Goal: Information Seeking & Learning: Get advice/opinions

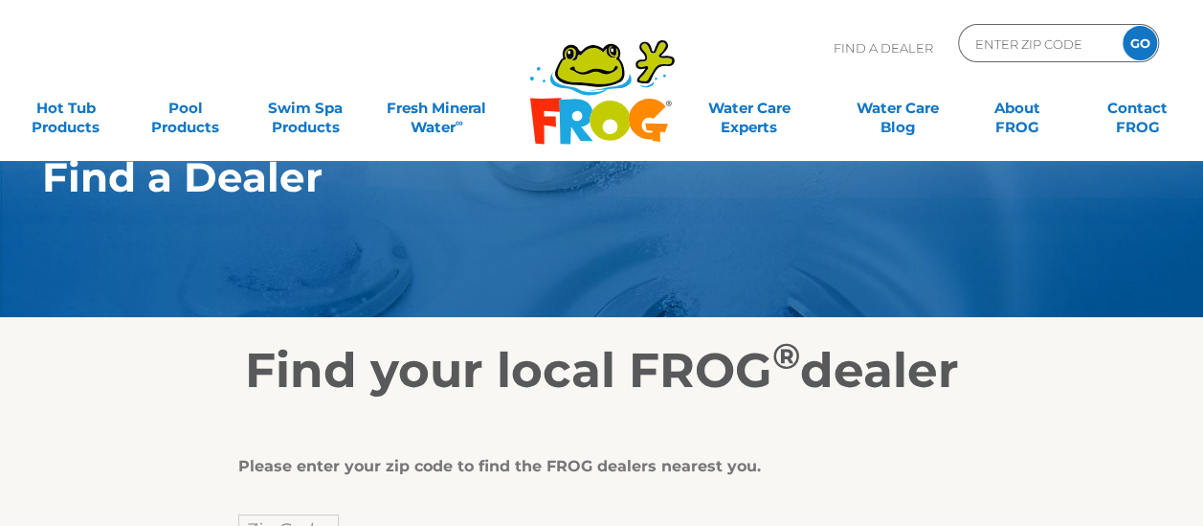
scroll to position [191, 0]
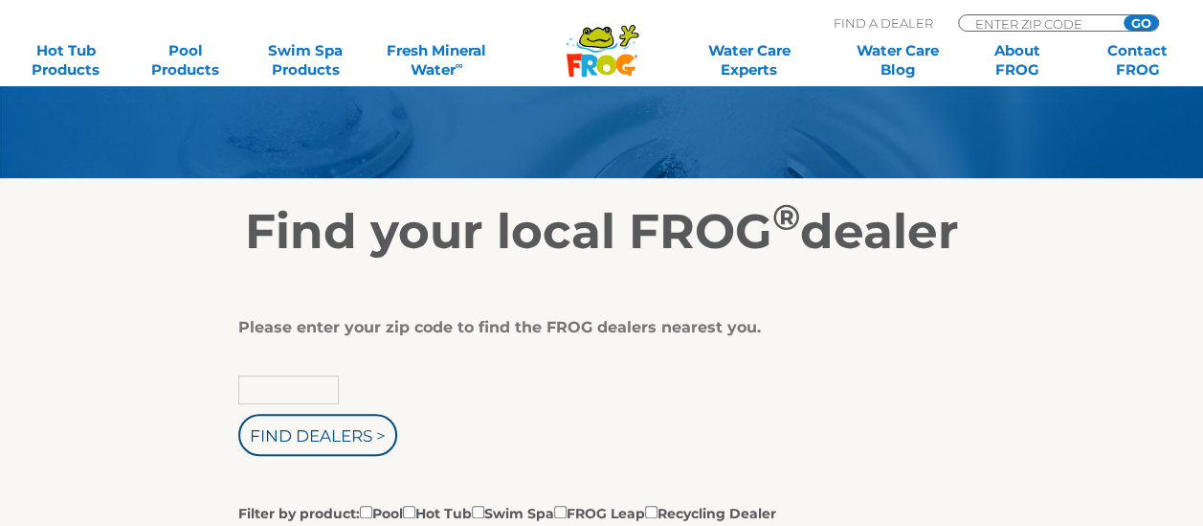
click at [316, 388] on input "text" at bounding box center [288, 389] width 101 height 29
type input "64076"
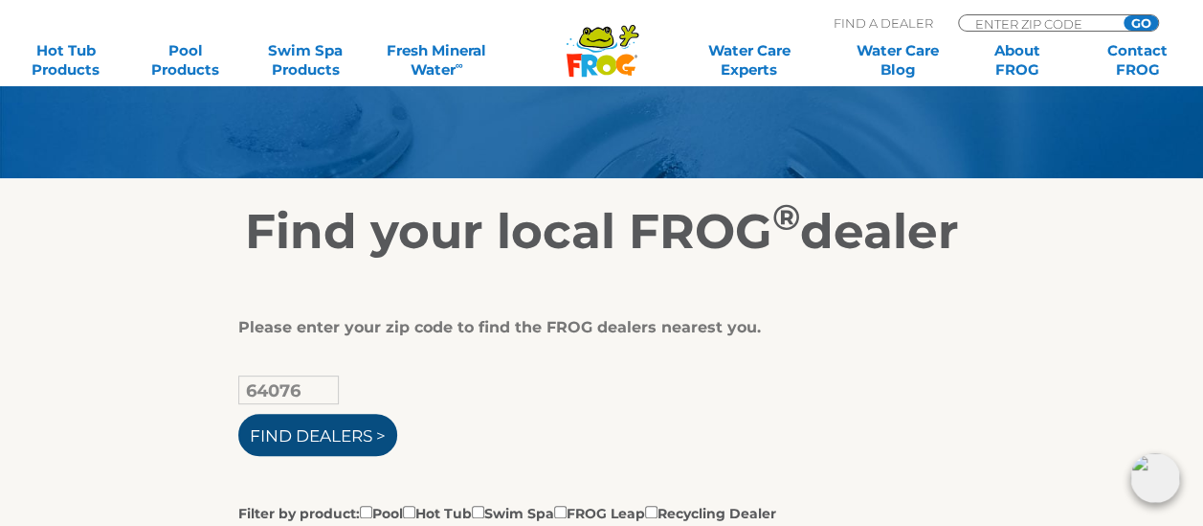
click at [329, 439] on input "Find Dealers >" at bounding box center [317, 435] width 159 height 42
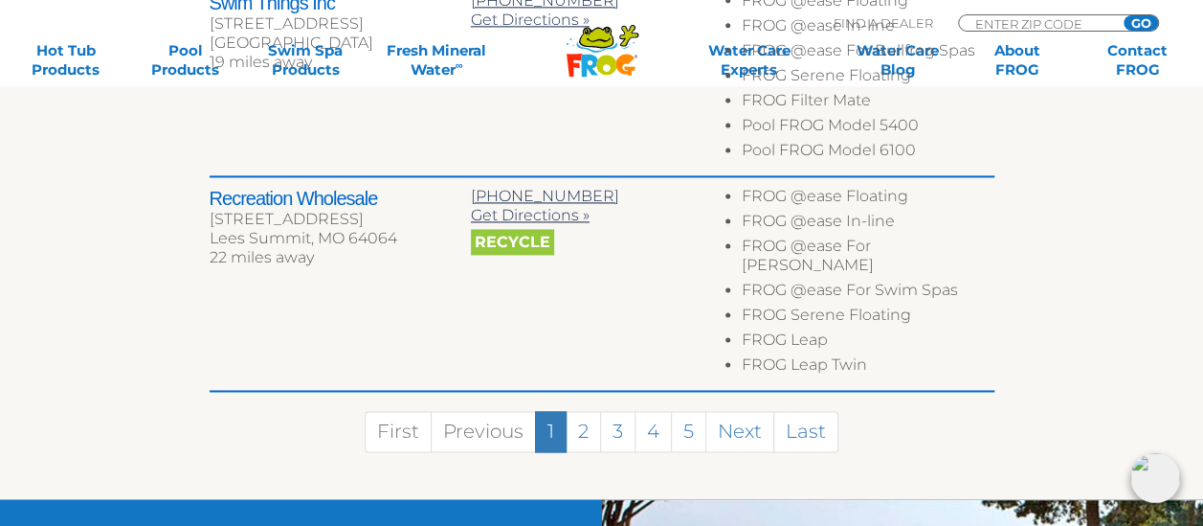
scroll to position [1340, 0]
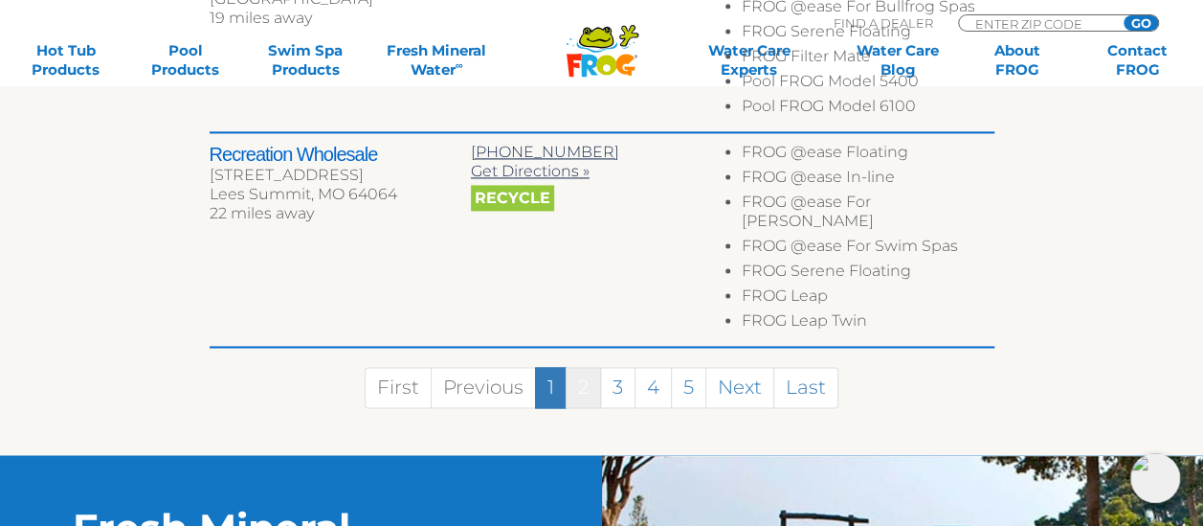
click at [584, 367] on link "2" at bounding box center [583, 387] width 35 height 41
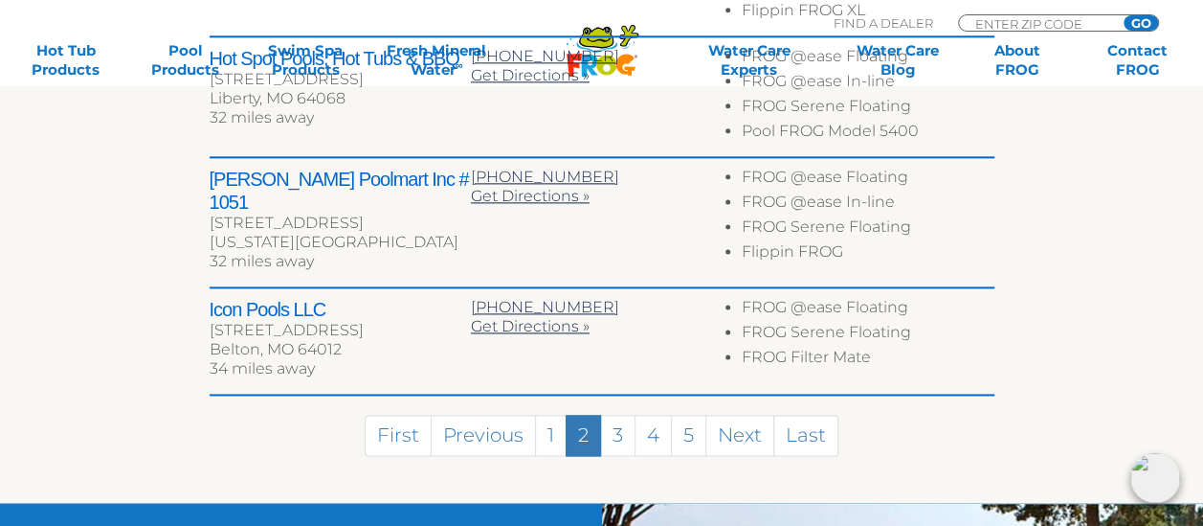
scroll to position [1172, 0]
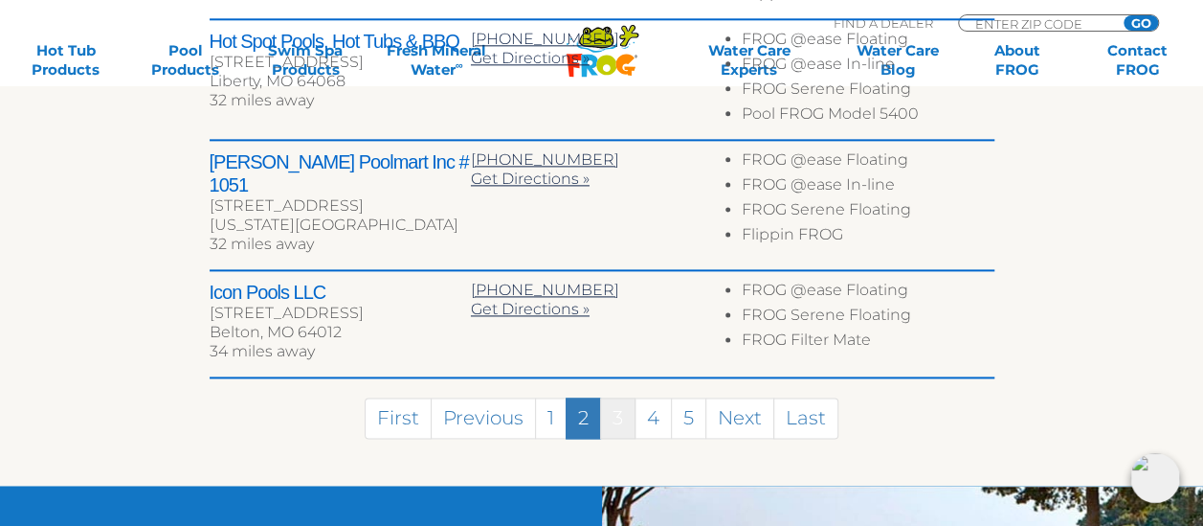
click at [617, 397] on link "3" at bounding box center [617, 417] width 35 height 41
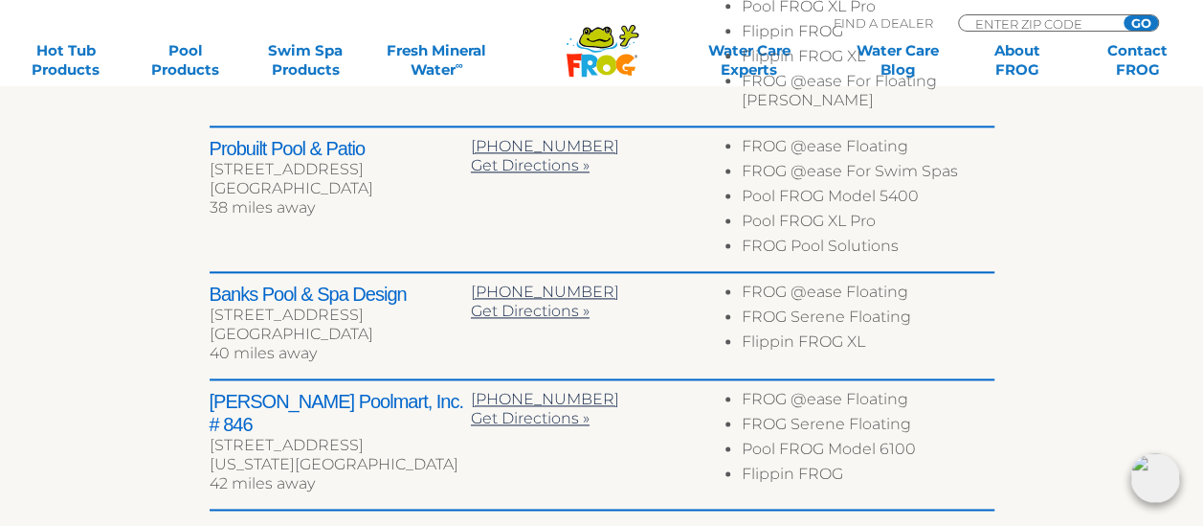
scroll to position [1283, 0]
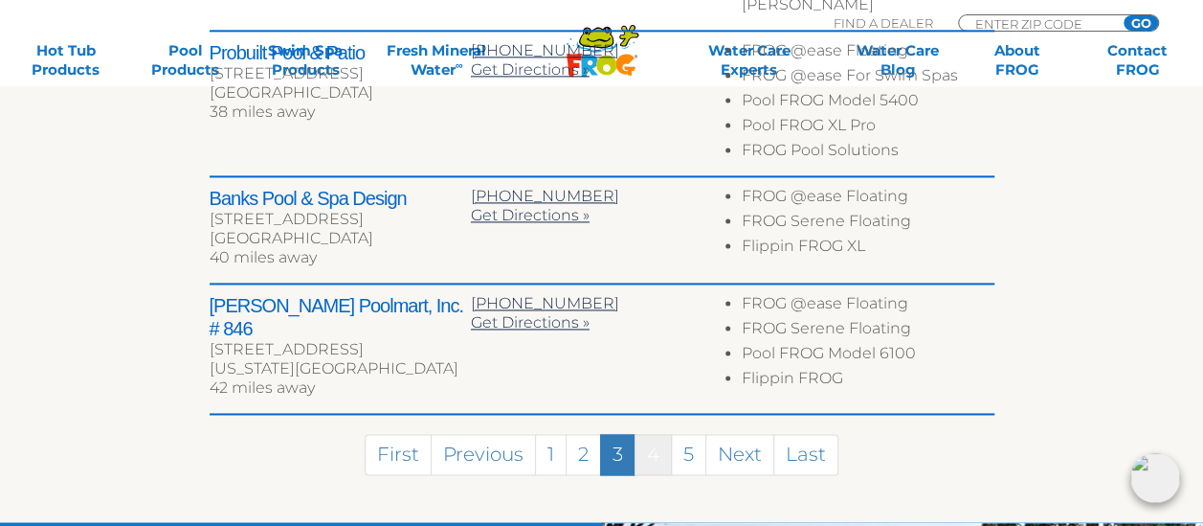
click at [657, 434] on link "4" at bounding box center [653, 454] width 37 height 41
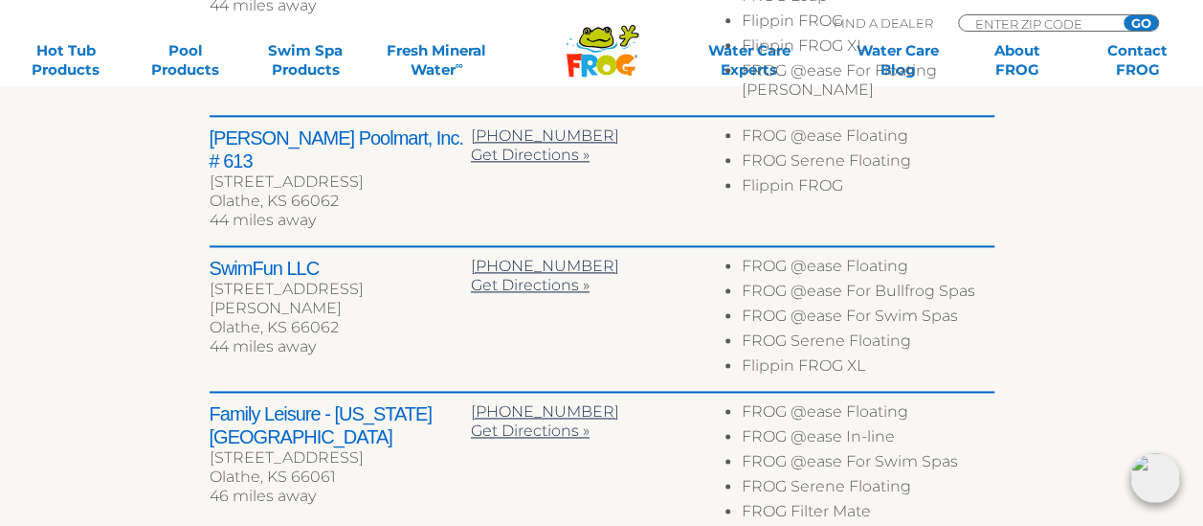
scroll to position [1275, 0]
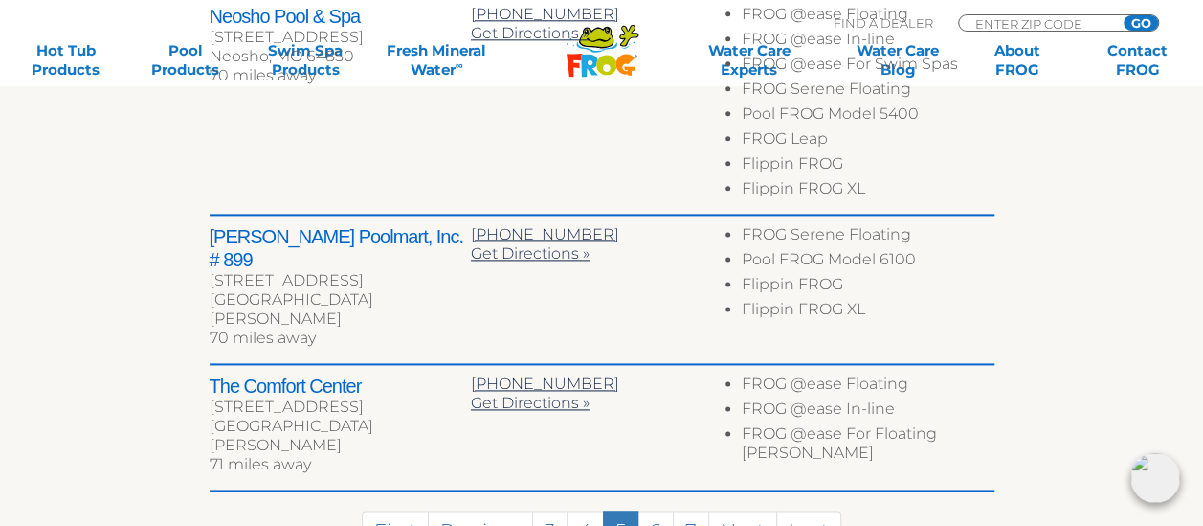
scroll to position [1233, 0]
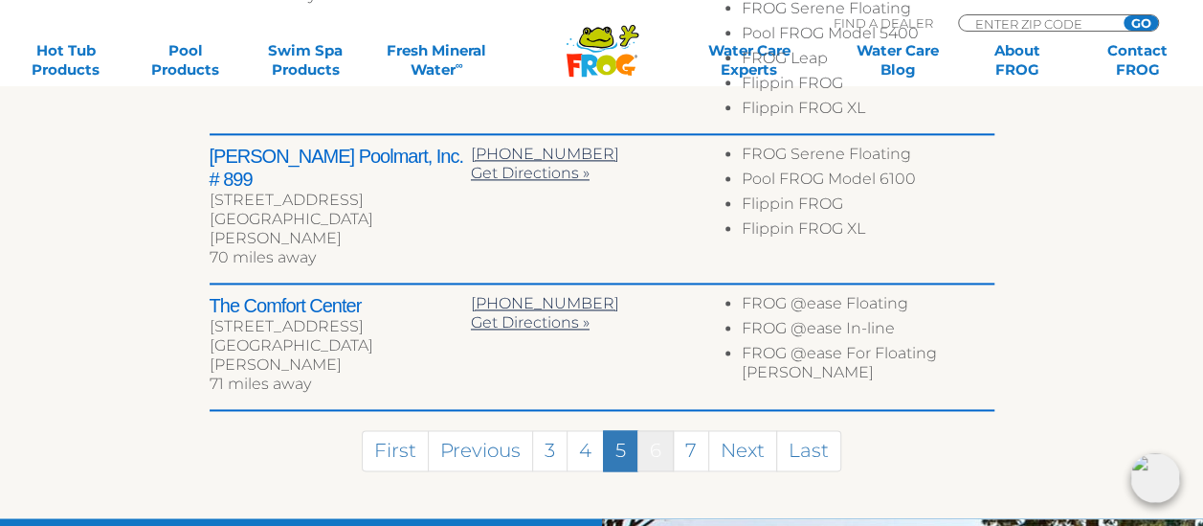
click at [641, 430] on link "6" at bounding box center [656, 450] width 36 height 41
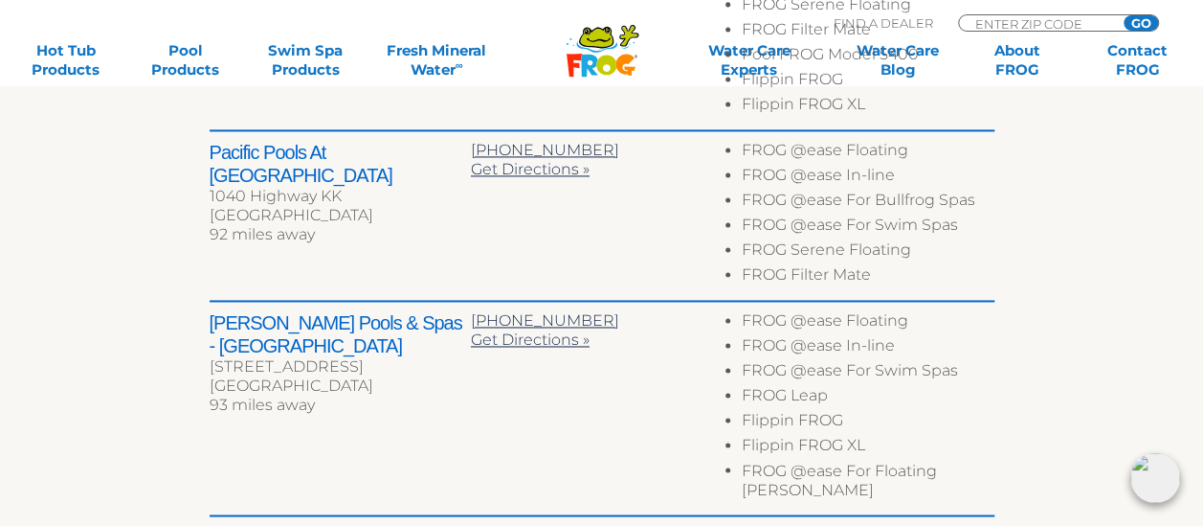
scroll to position [1446, 0]
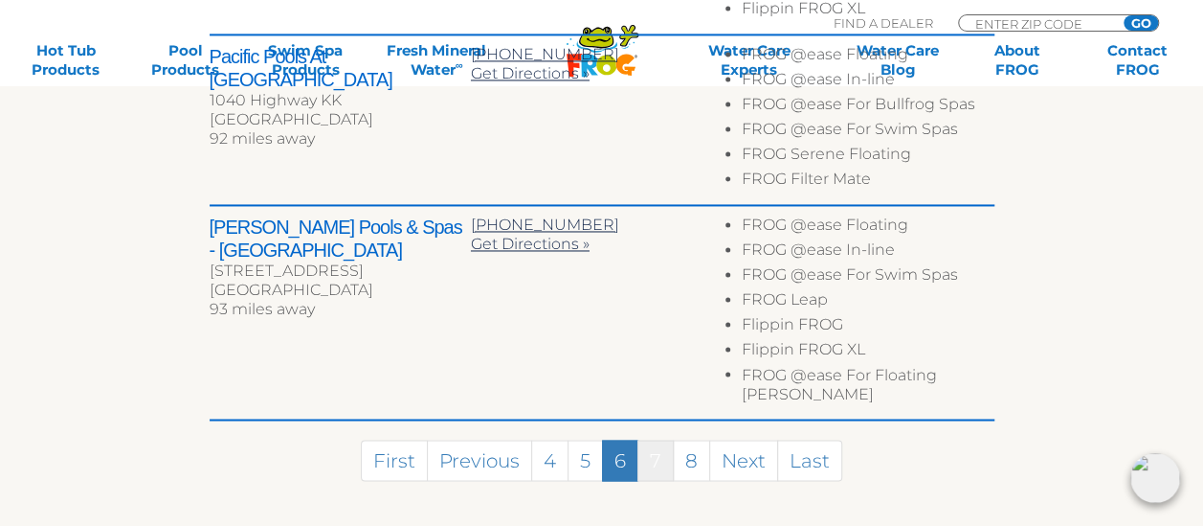
click at [660, 439] on link "7" at bounding box center [656, 459] width 36 height 41
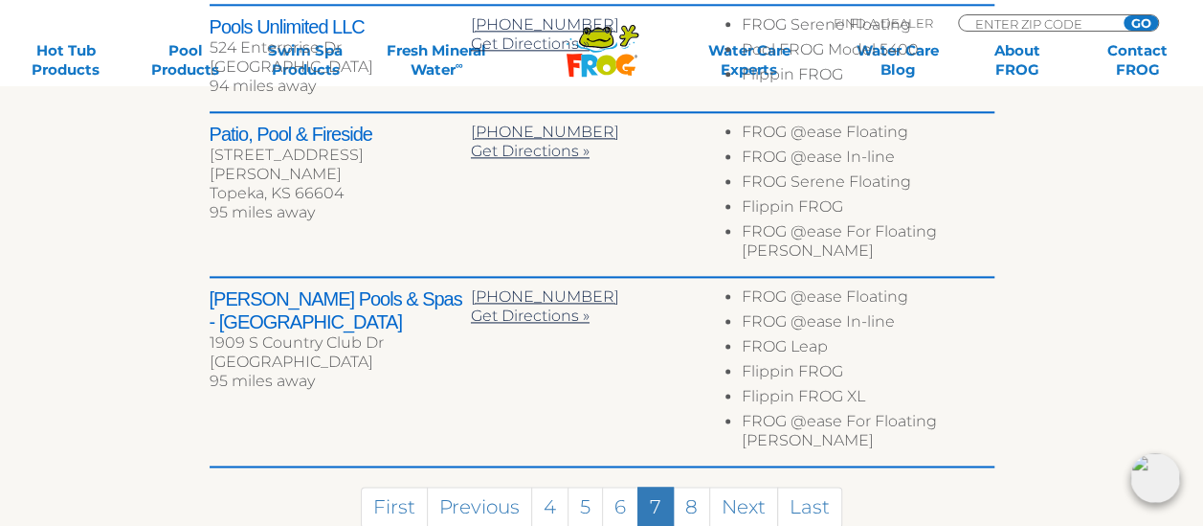
scroll to position [1247, 0]
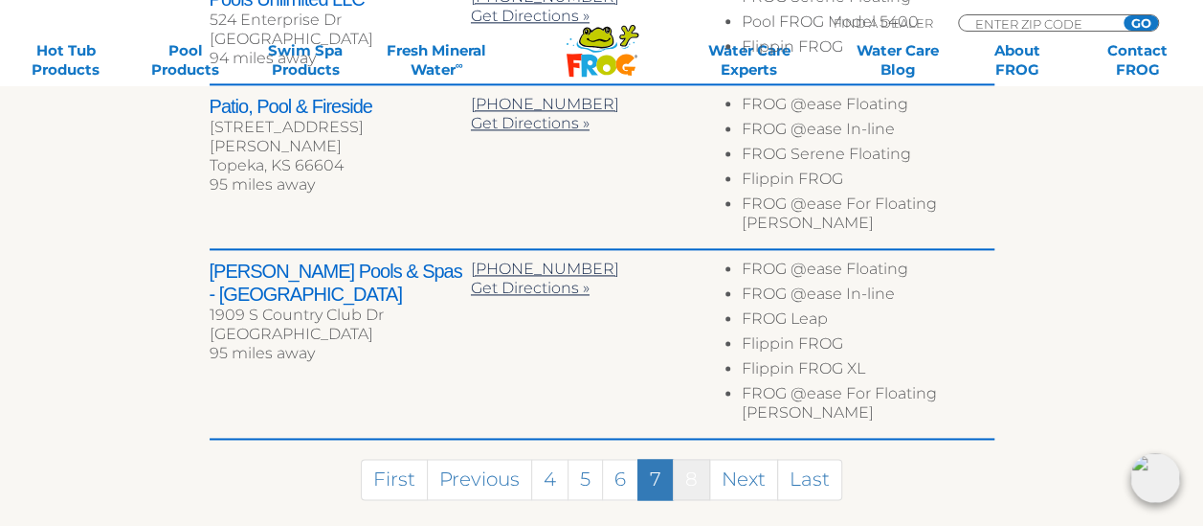
click at [691, 459] on link "8" at bounding box center [691, 479] width 37 height 41
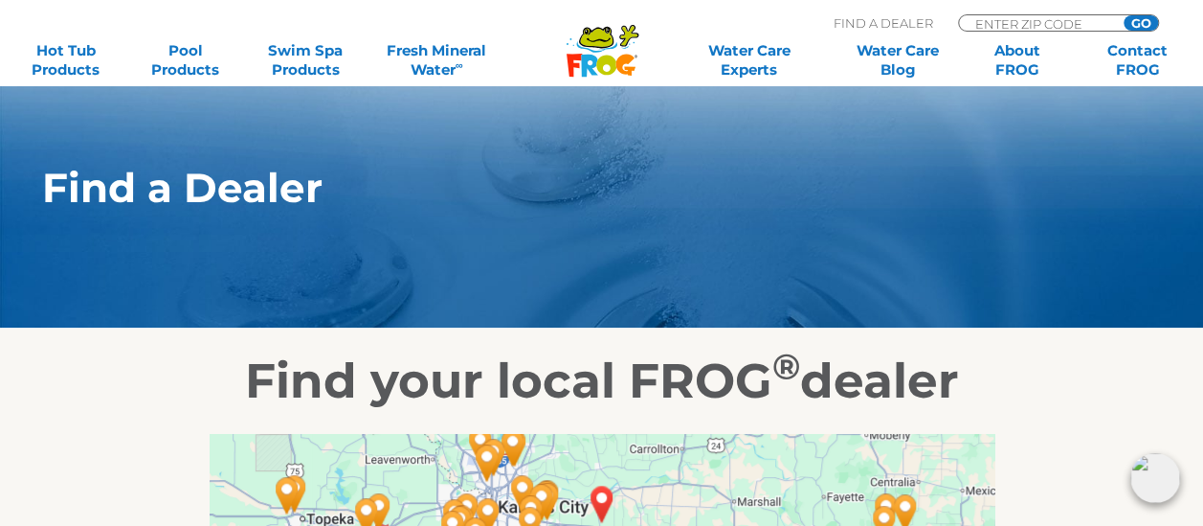
scroll to position [0, 0]
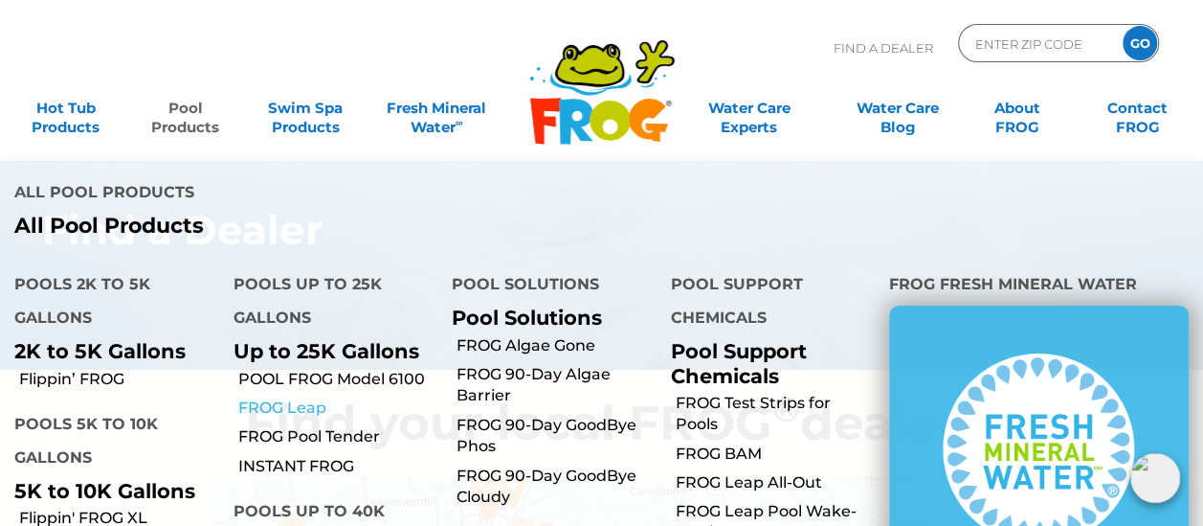
click at [260, 397] on link "FROG Leap" at bounding box center [336, 407] width 199 height 21
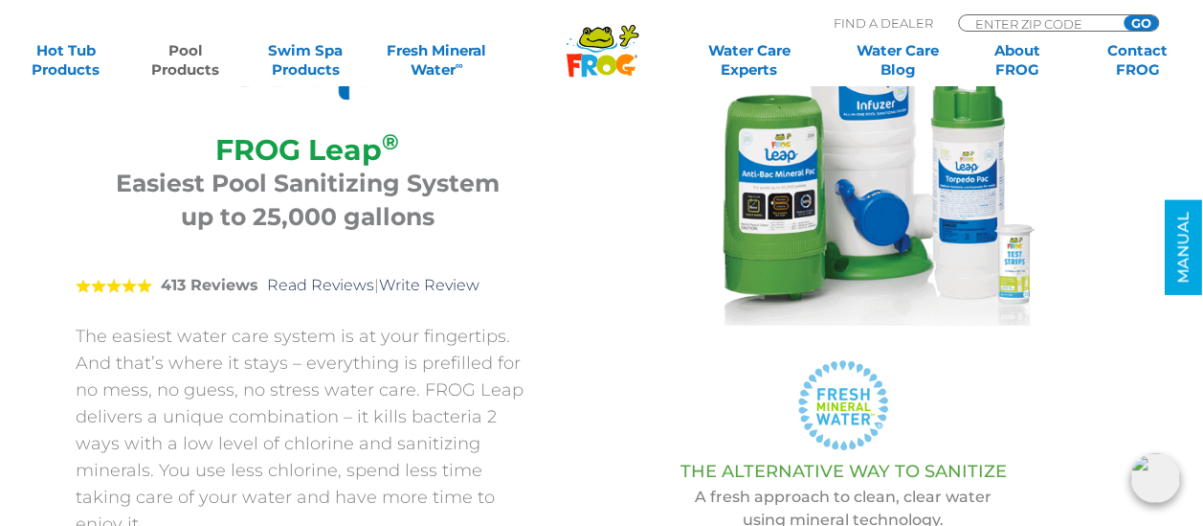
scroll to position [287, 0]
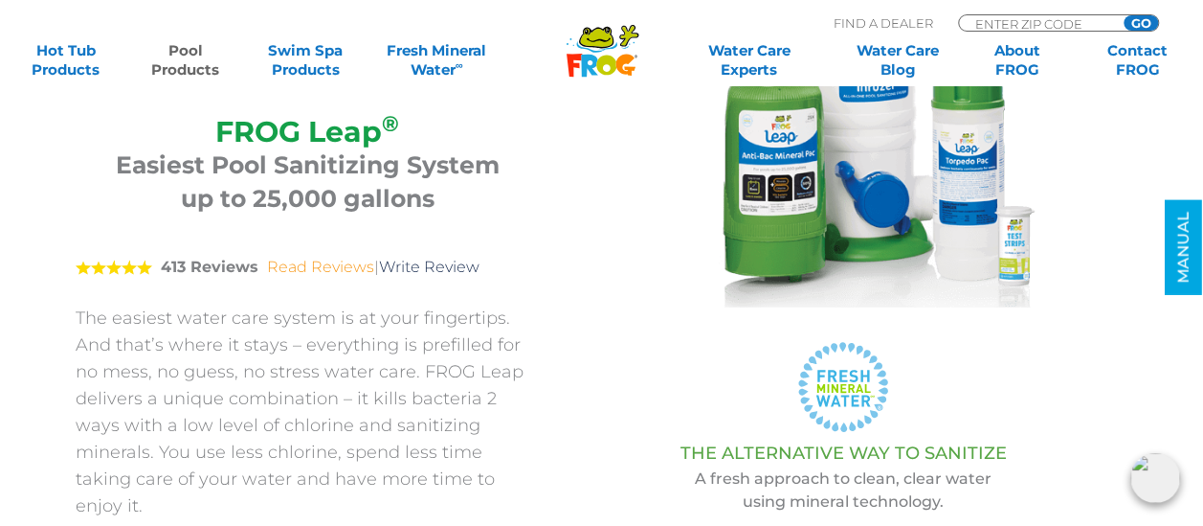
click at [331, 267] on link "Read Reviews" at bounding box center [320, 267] width 107 height 18
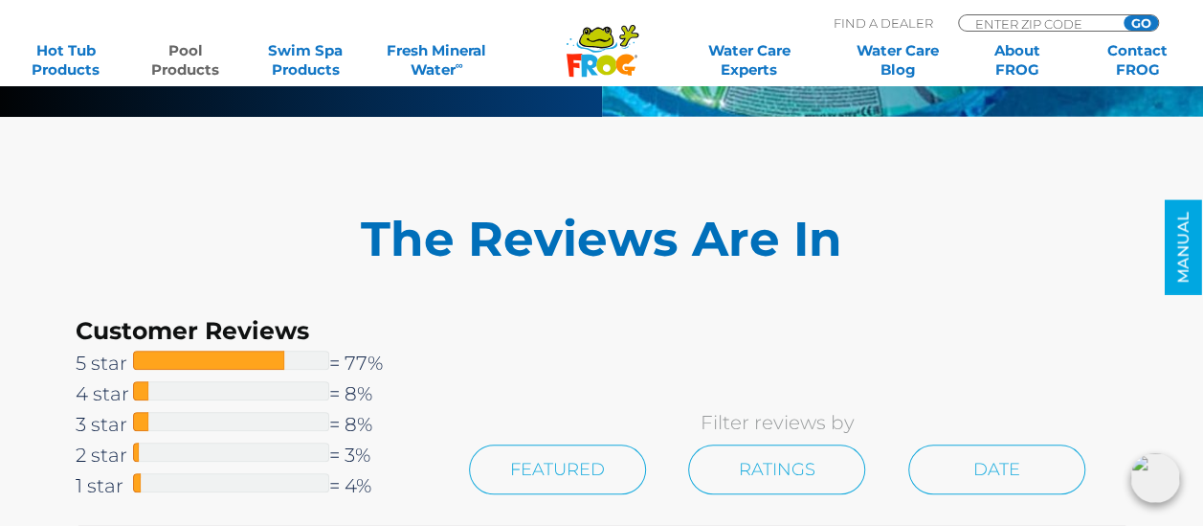
scroll to position [4409, 0]
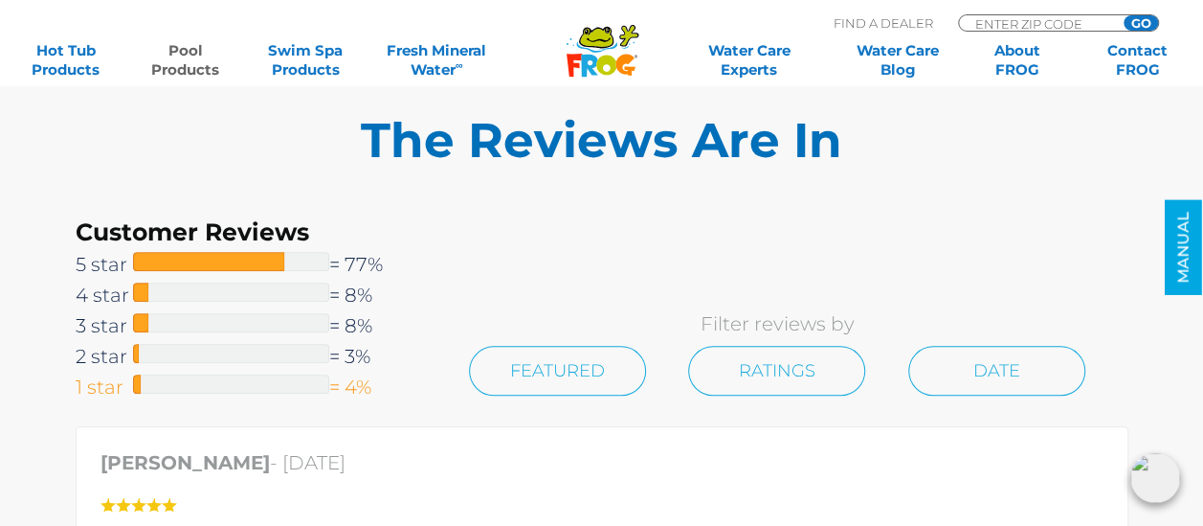
click at [167, 374] on div at bounding box center [231, 383] width 196 height 19
